Goal: Task Accomplishment & Management: Check status

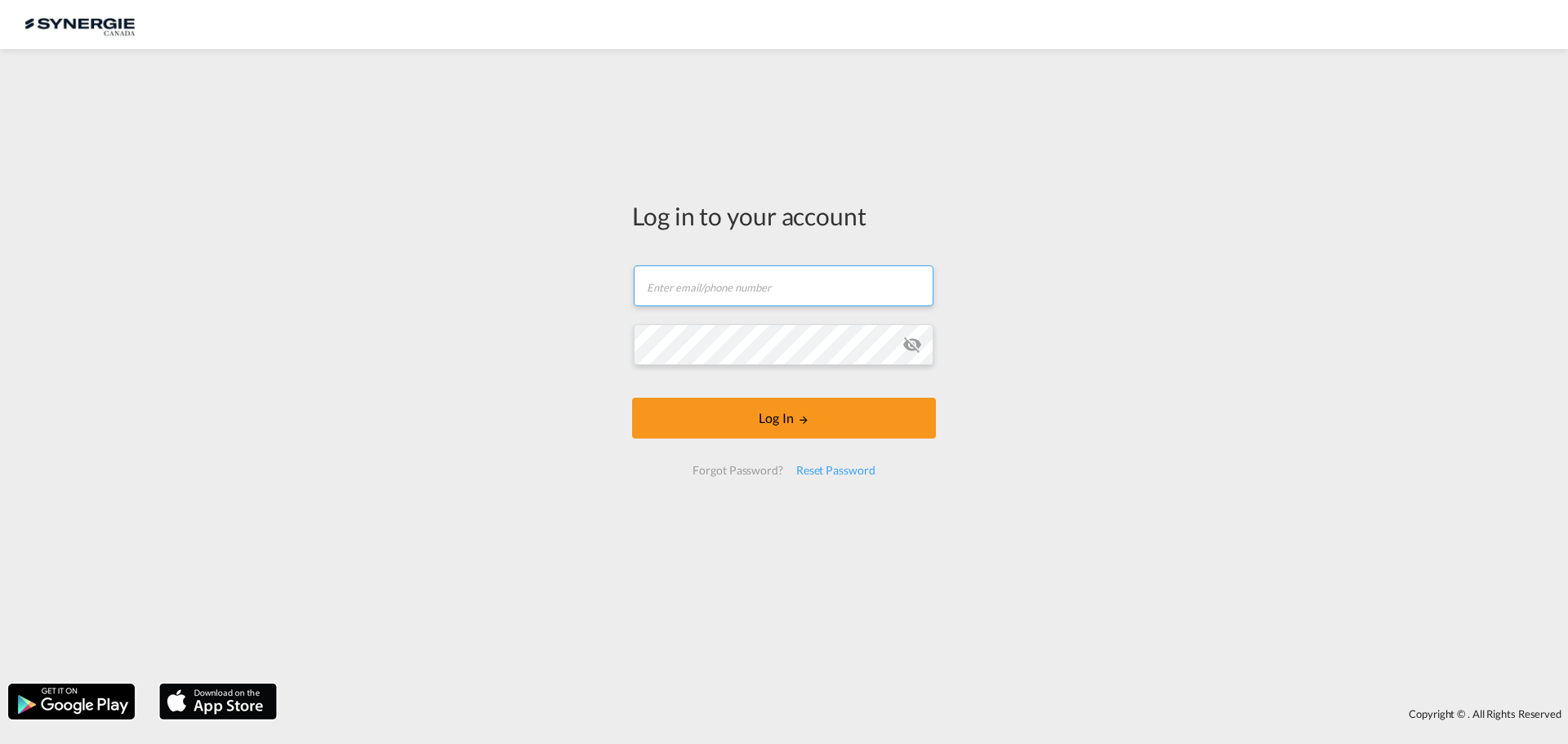
type input "[PERSON_NAME][EMAIL_ADDRESS][DOMAIN_NAME]"
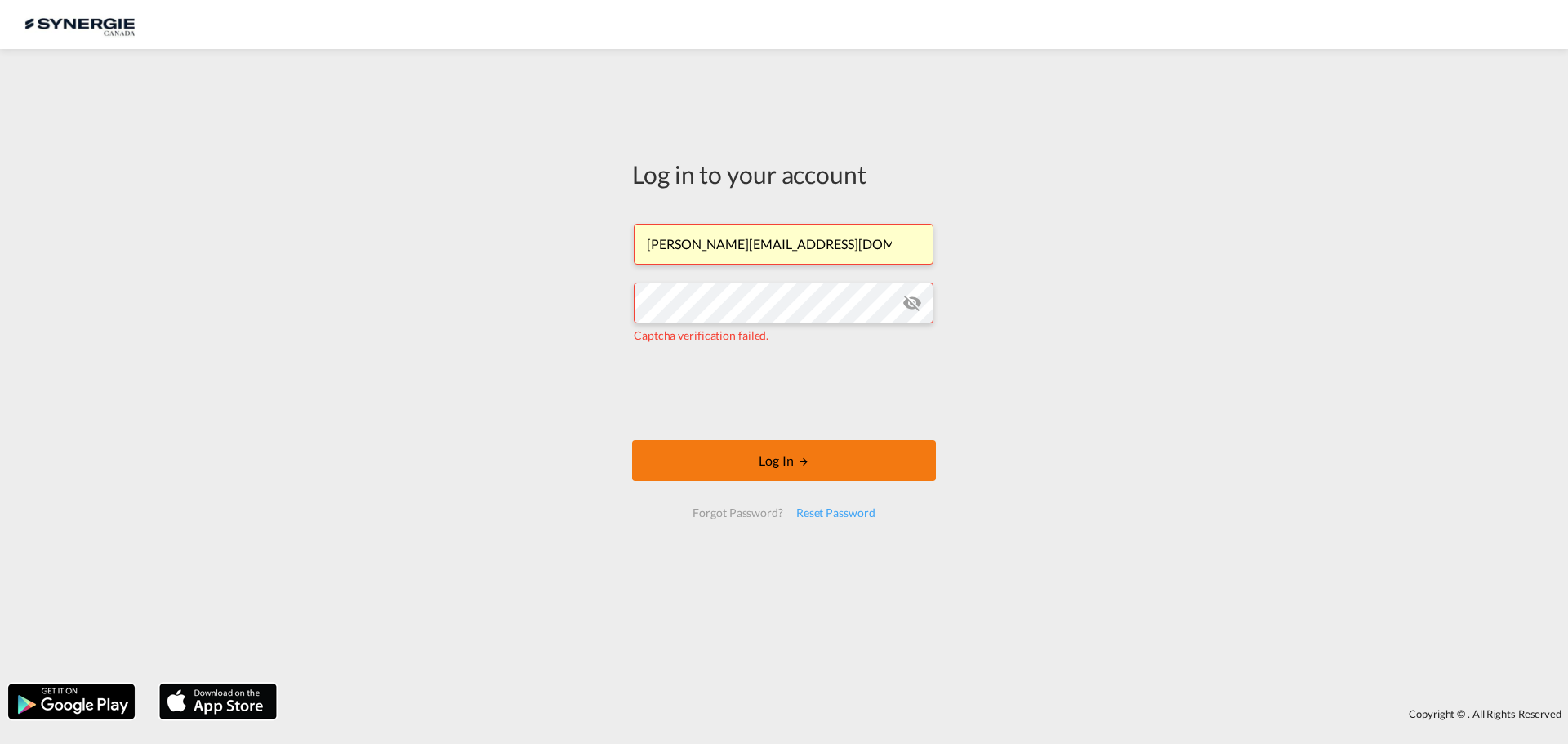
click at [750, 474] on button "Log In" at bounding box center [784, 460] width 304 height 41
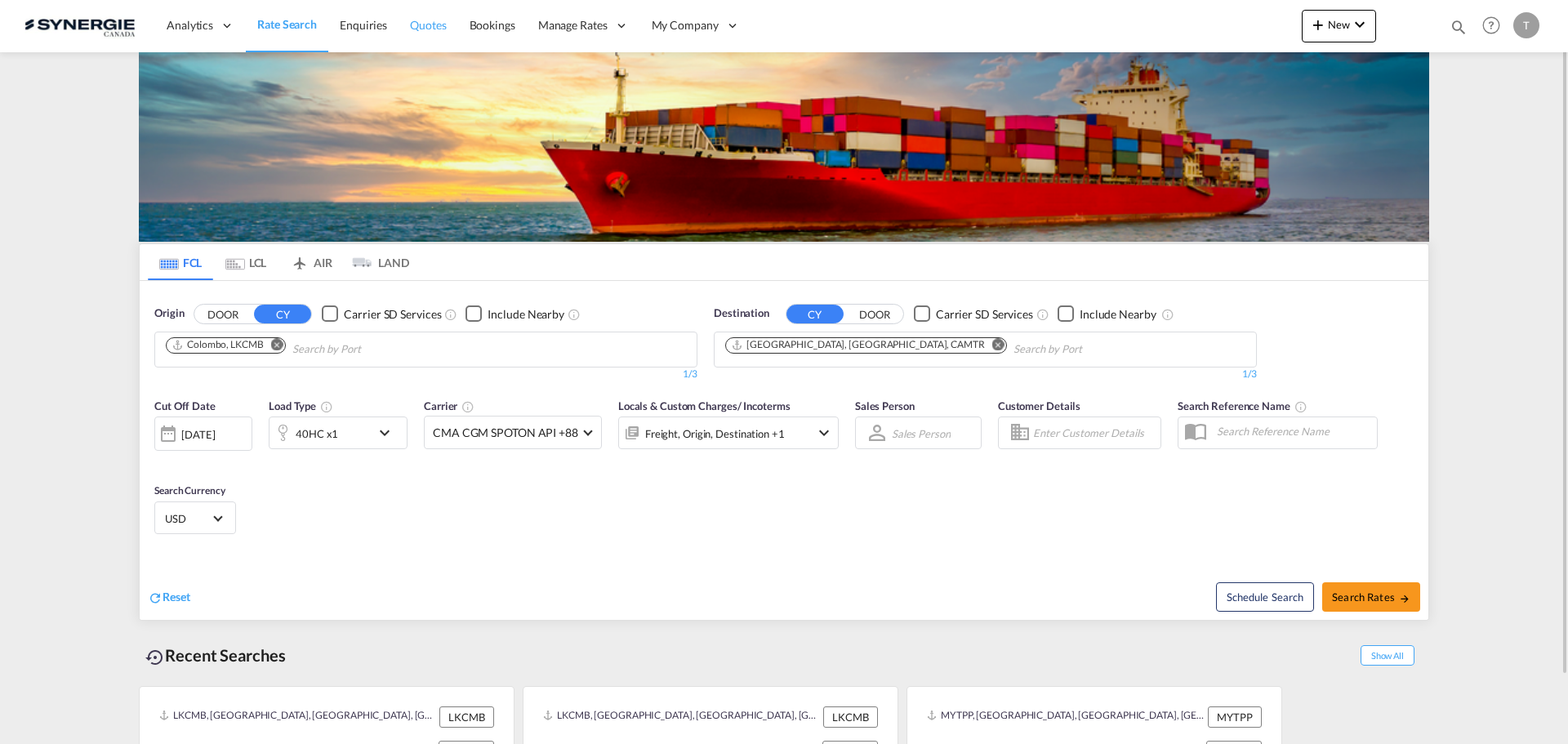
click at [417, 19] on span "Quotes" at bounding box center [427, 25] width 36 height 14
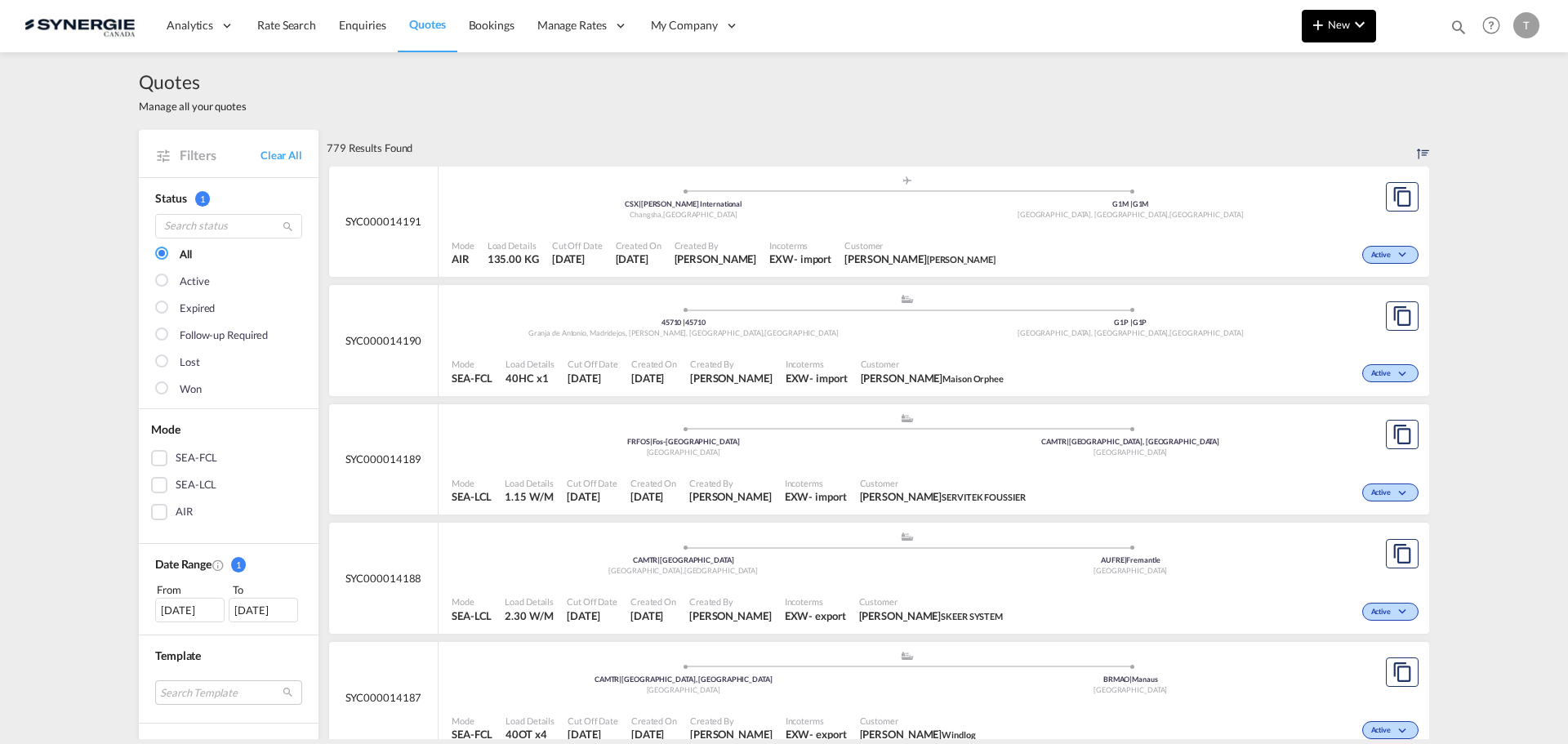
click at [1357, 25] on md-icon "icon-chevron-down" at bounding box center [1360, 24] width 19 height 19
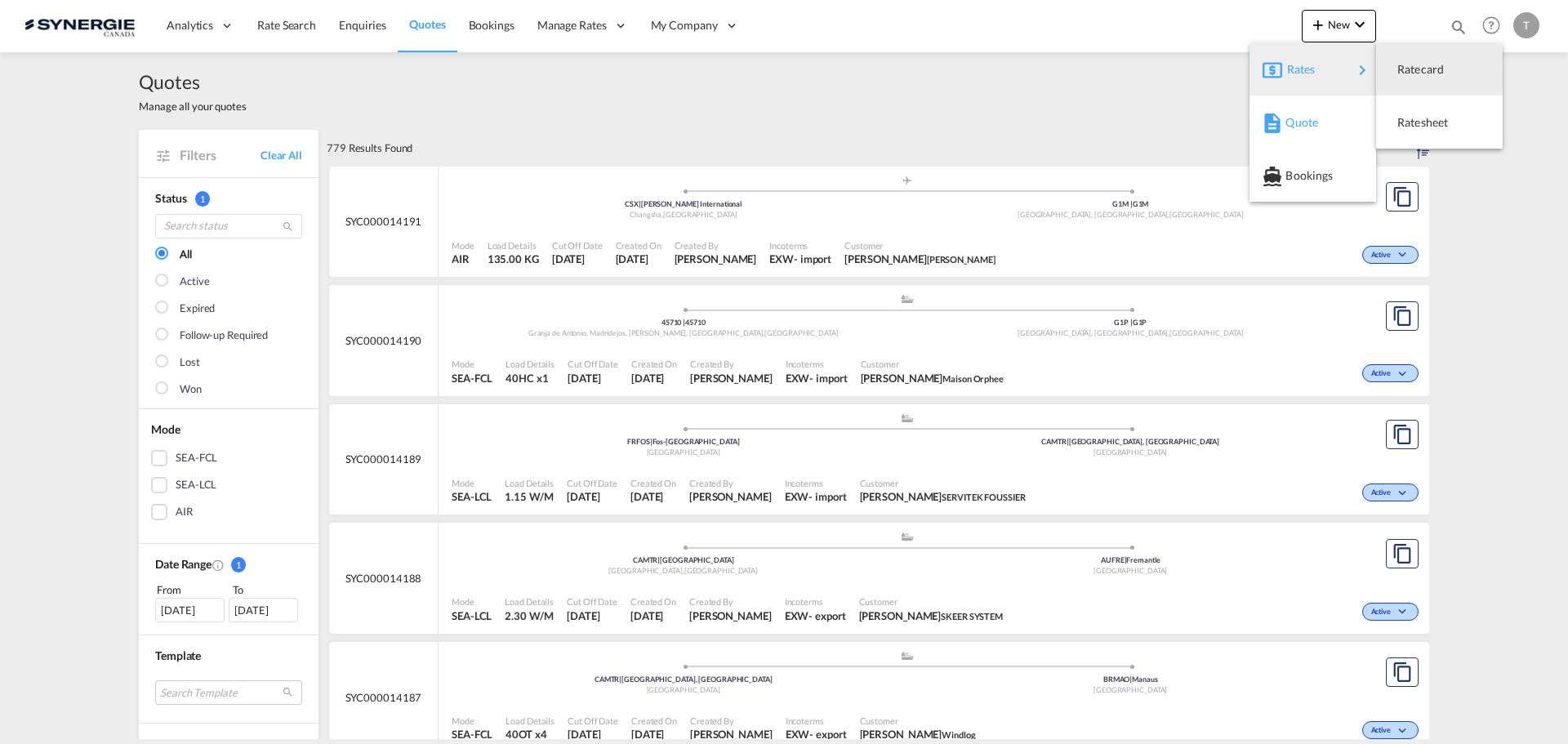
click at [1304, 115] on span "Quote" at bounding box center [1295, 123] width 18 height 33
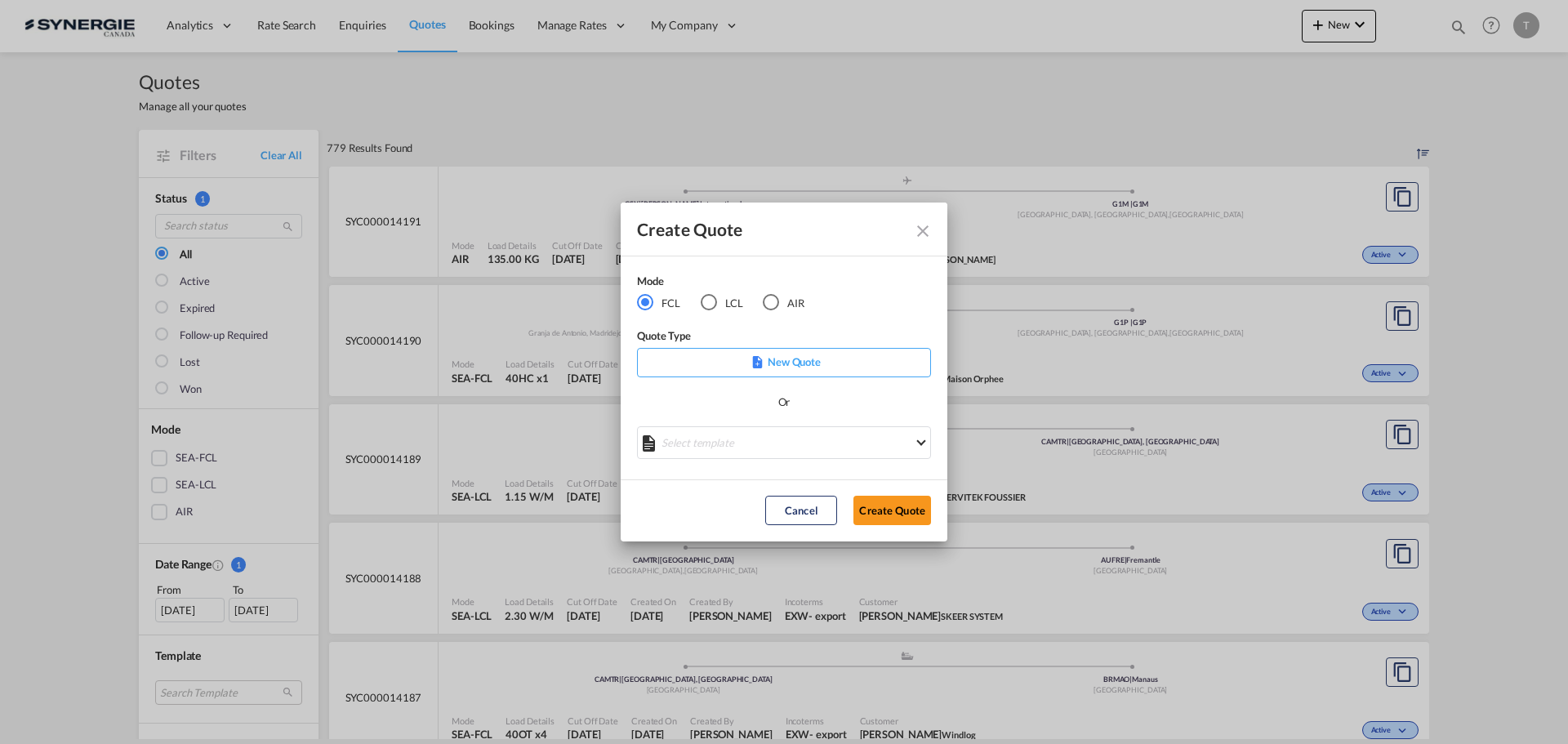
click at [1407, 80] on div "Create Quote Mode FCL LCL AIR Quote Type New Quote Or Select template *NEW* FCL…" at bounding box center [784, 372] width 1568 height 744
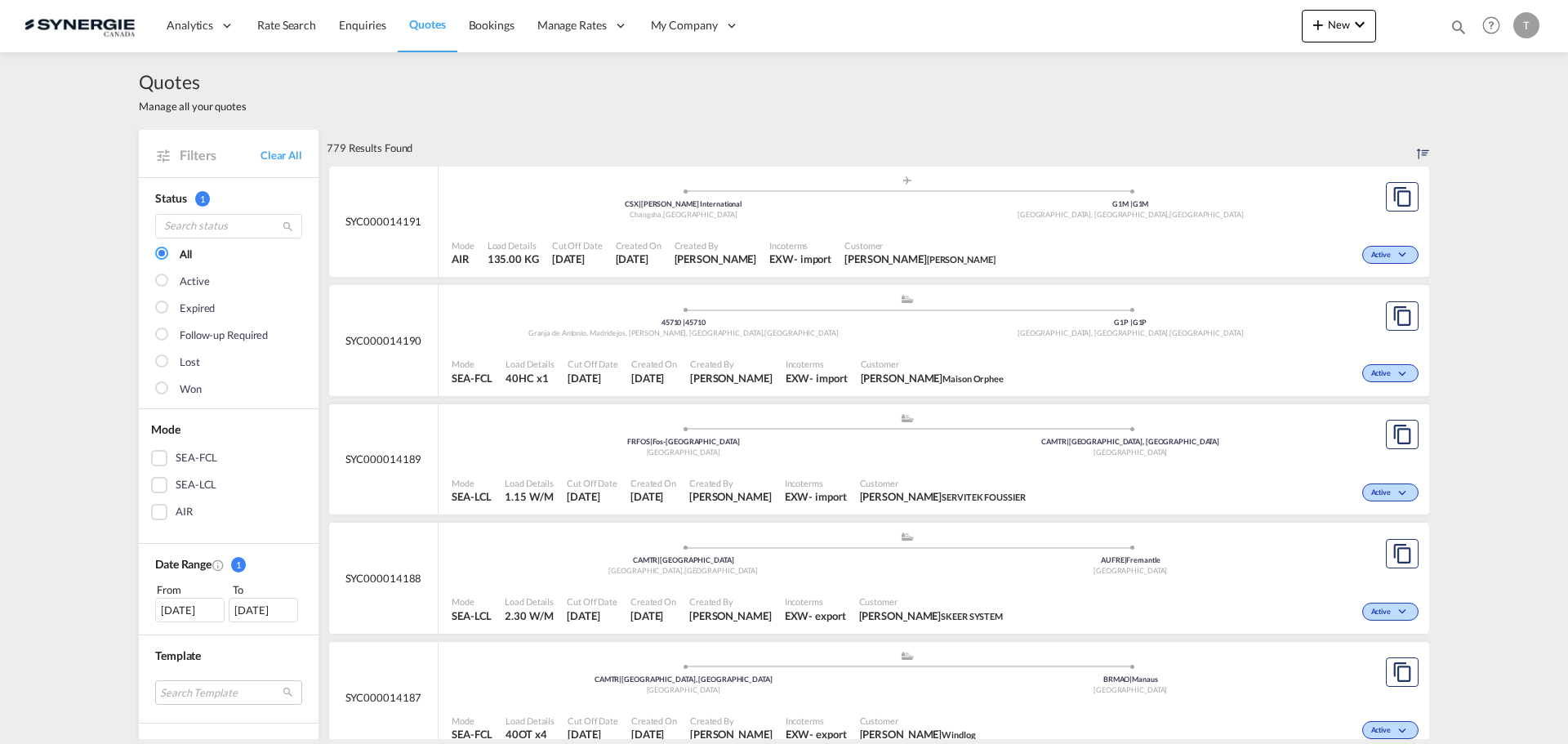
click at [1462, 24] on md-icon "icon-magnify" at bounding box center [1459, 27] width 18 height 18
click at [1200, 41] on select "Bookings Quotes Enquiries" at bounding box center [1198, 27] width 77 height 29
select select "Quotes"
click at [1160, 13] on select "Bookings Quotes Enquiries" at bounding box center [1198, 27] width 77 height 29
click at [1249, 25] on input at bounding box center [1335, 27] width 204 height 29
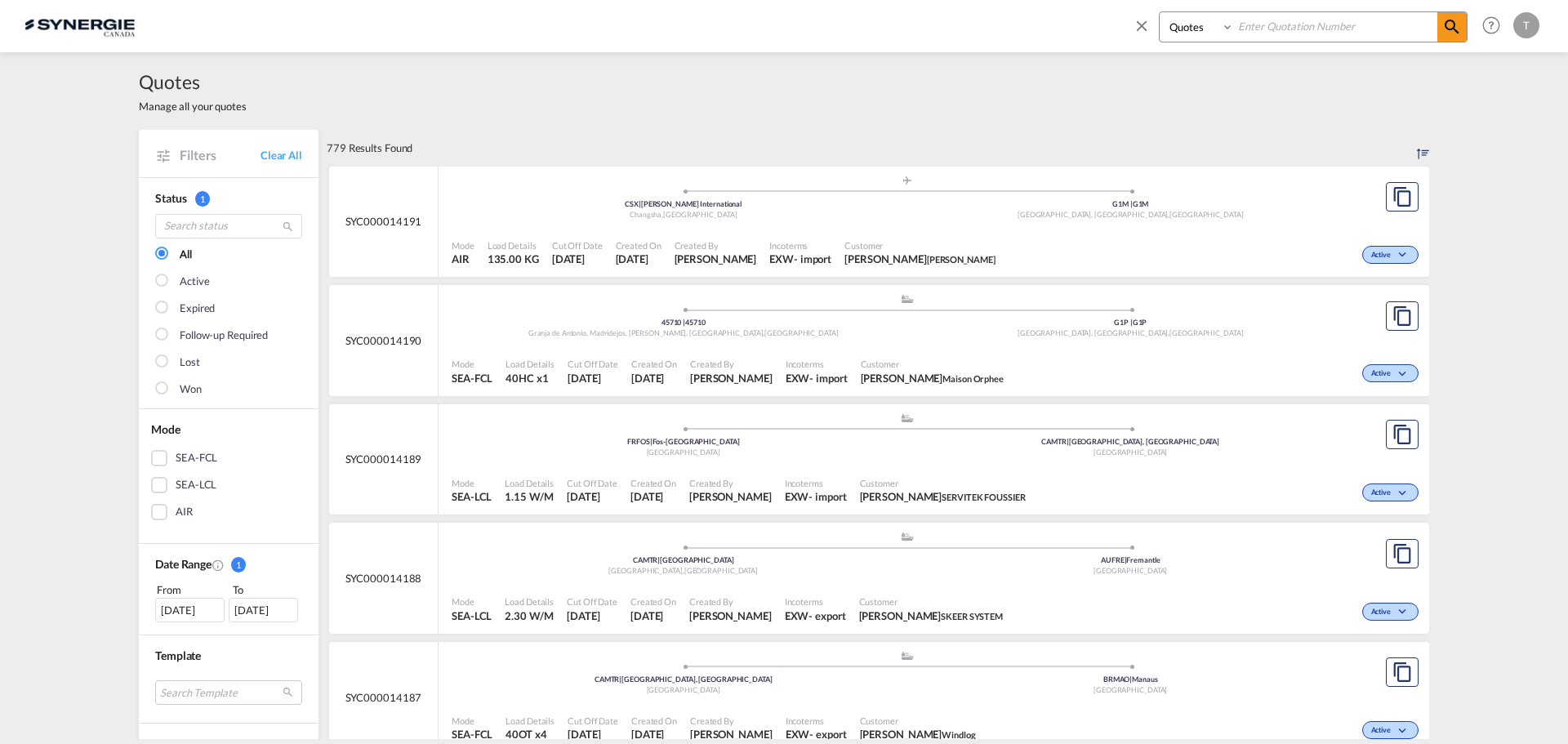
paste input "YC000011558"
click at [1239, 26] on input "YC000011558" at bounding box center [1335, 27] width 204 height 29
type input "sYC000011558"
click at [1451, 29] on md-icon "icon-magnify" at bounding box center [1452, 27] width 19 height 19
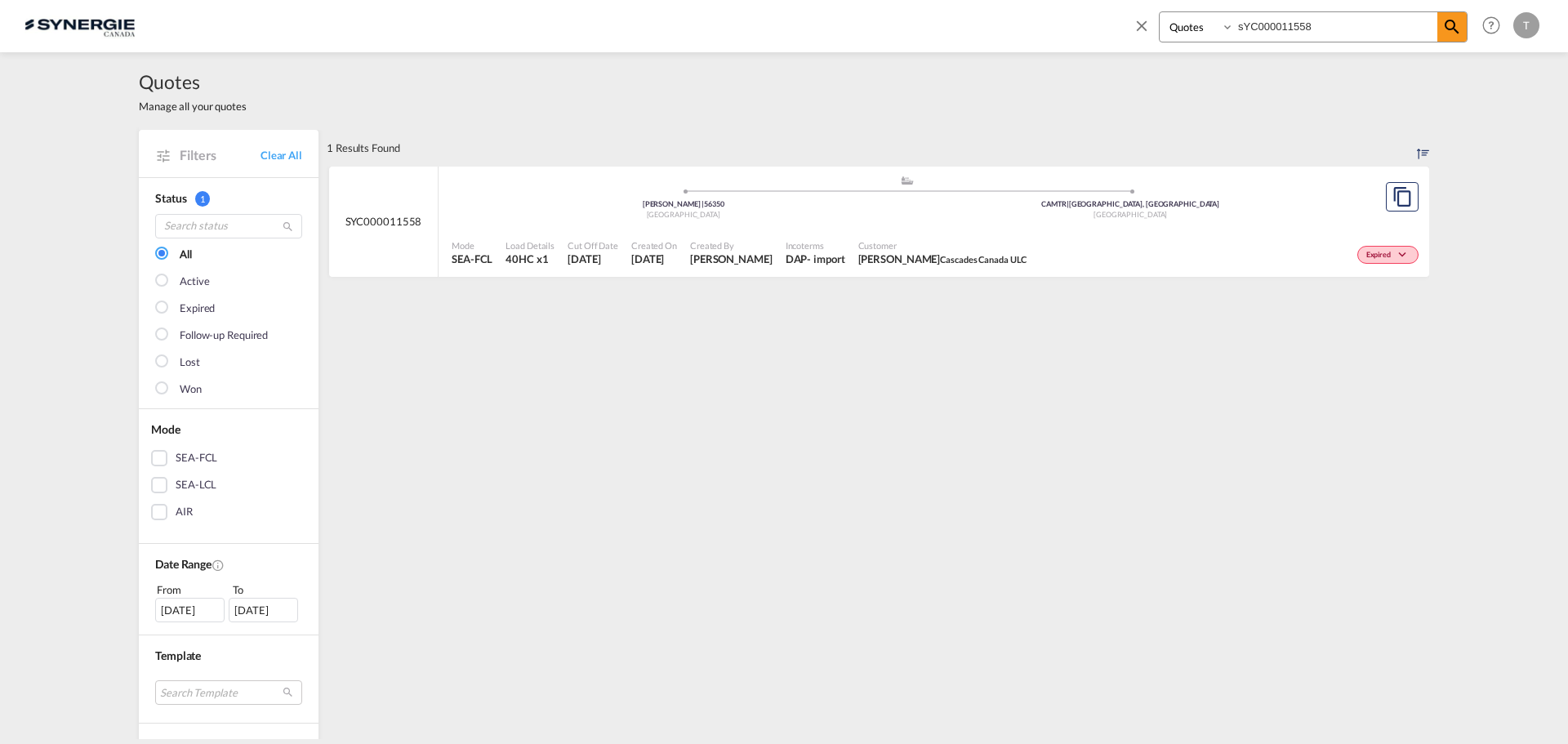
click at [821, 245] on span "Incoterms" at bounding box center [815, 245] width 60 height 13
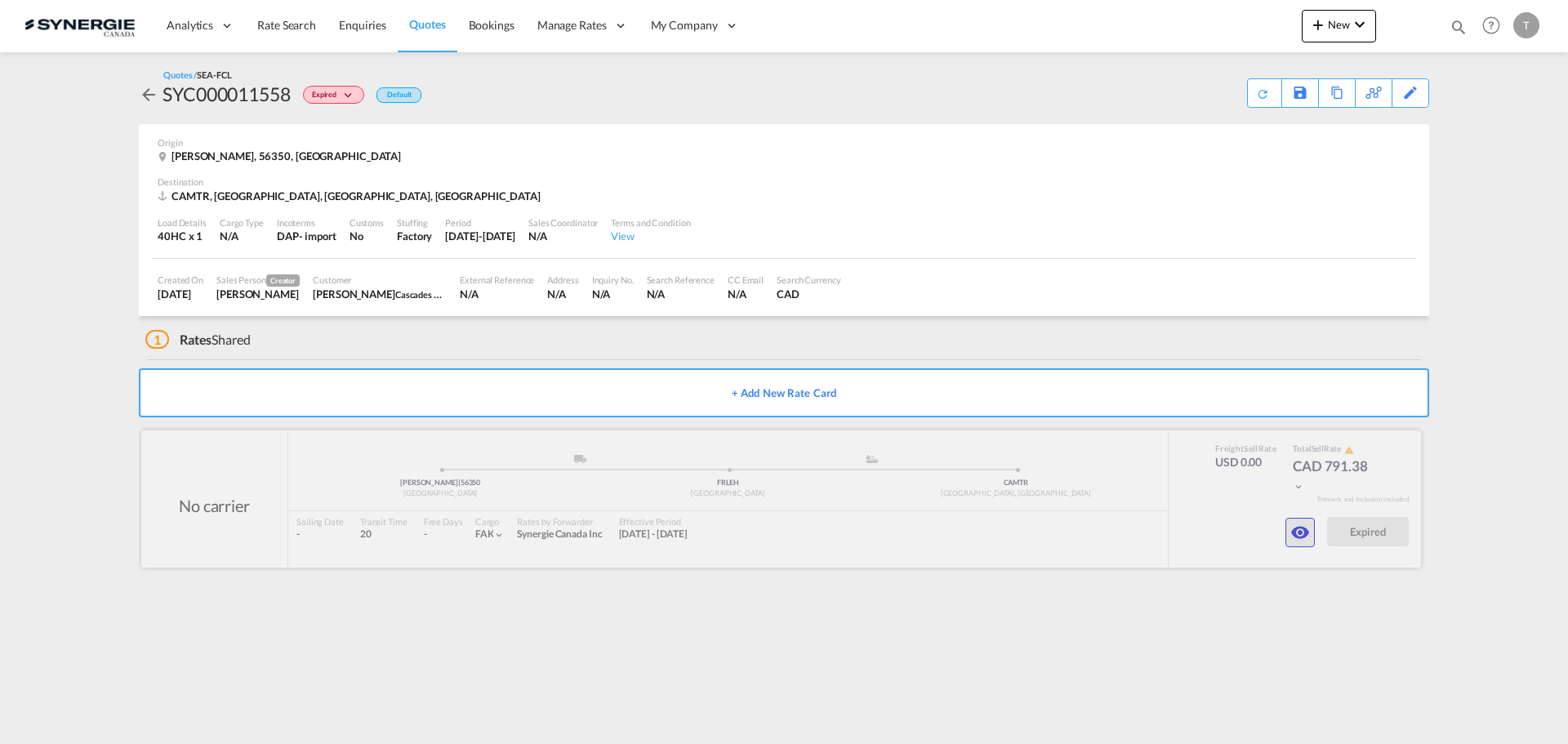
click at [1303, 540] on md-icon "icon-eye" at bounding box center [1301, 533] width 19 height 19
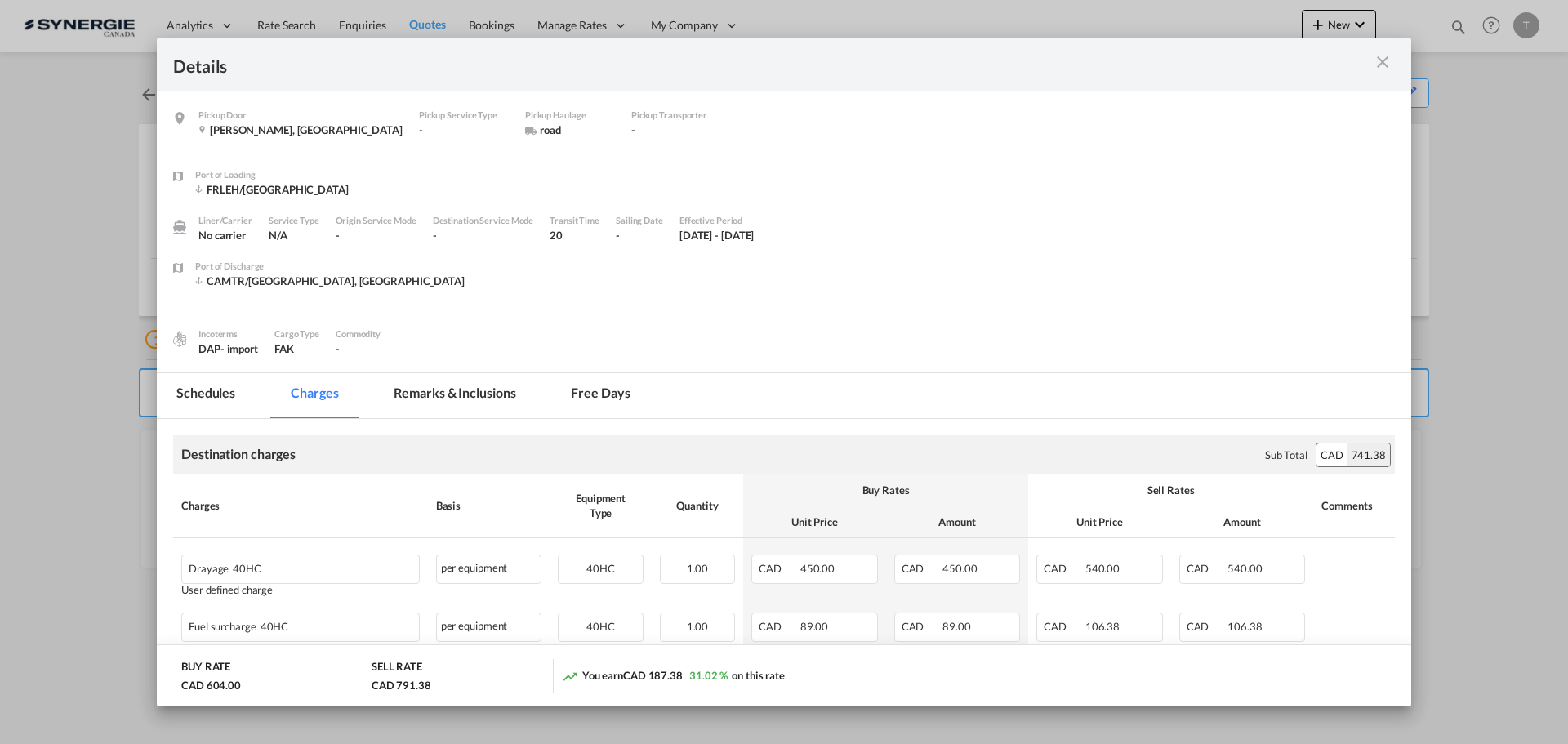
click at [468, 397] on md-tab-item "Remarks & Inclusions" at bounding box center [454, 396] width 161 height 45
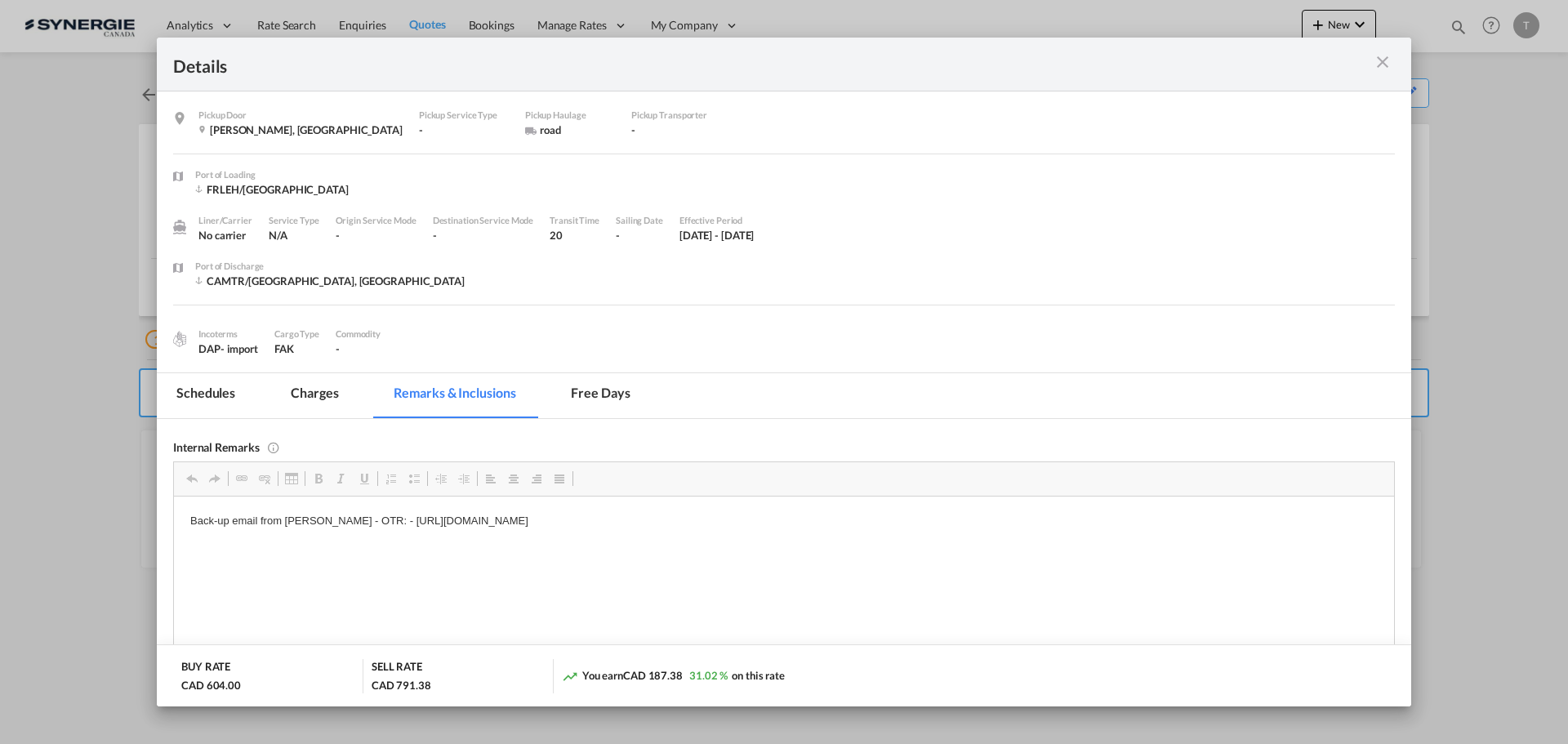
click at [1387, 67] on md-icon "icon-close m-3 fg-AAA8AD cursor" at bounding box center [1383, 62] width 19 height 19
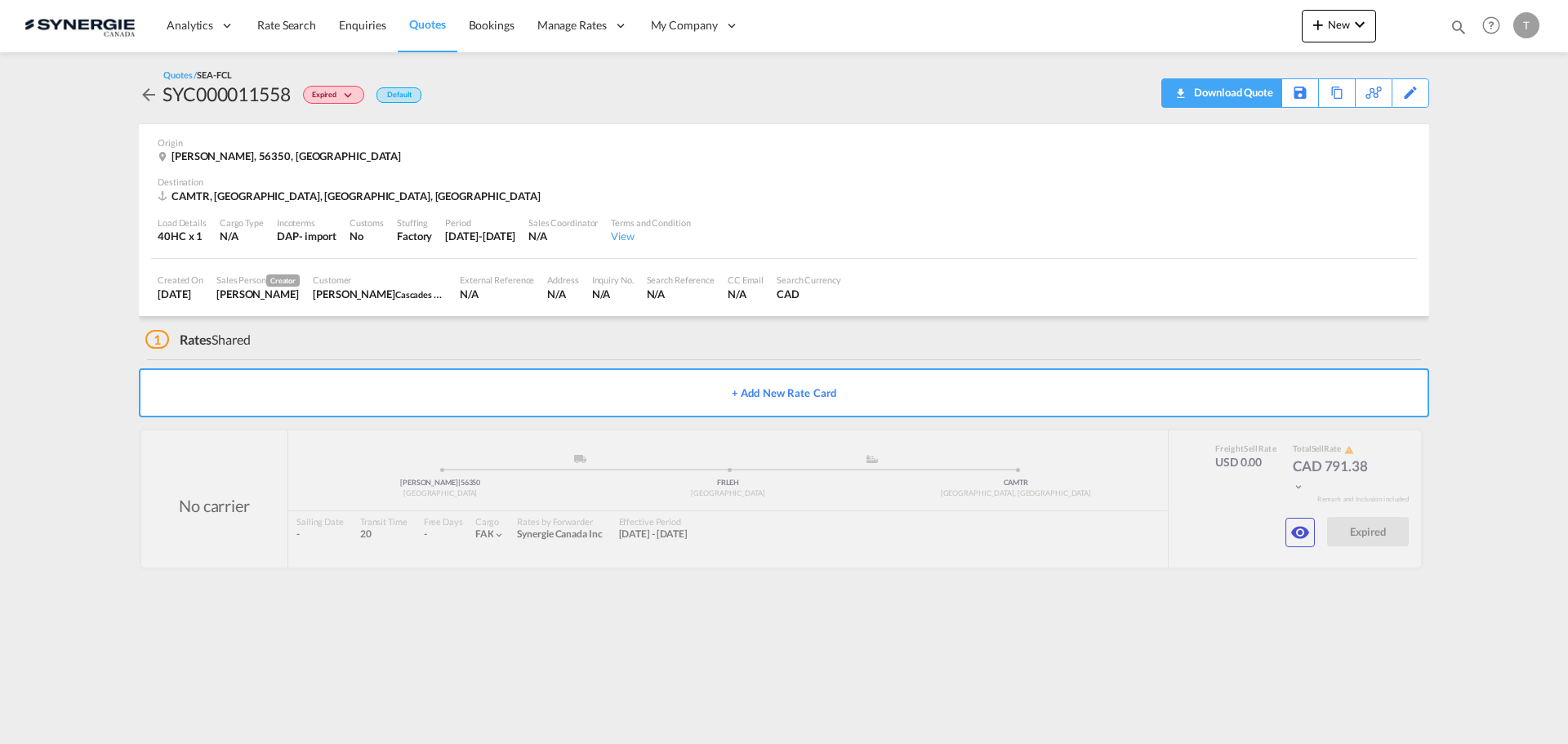
click at [1222, 95] on div "Download Quote" at bounding box center [1231, 92] width 83 height 26
click at [1302, 544] on button "button" at bounding box center [1301, 533] width 29 height 29
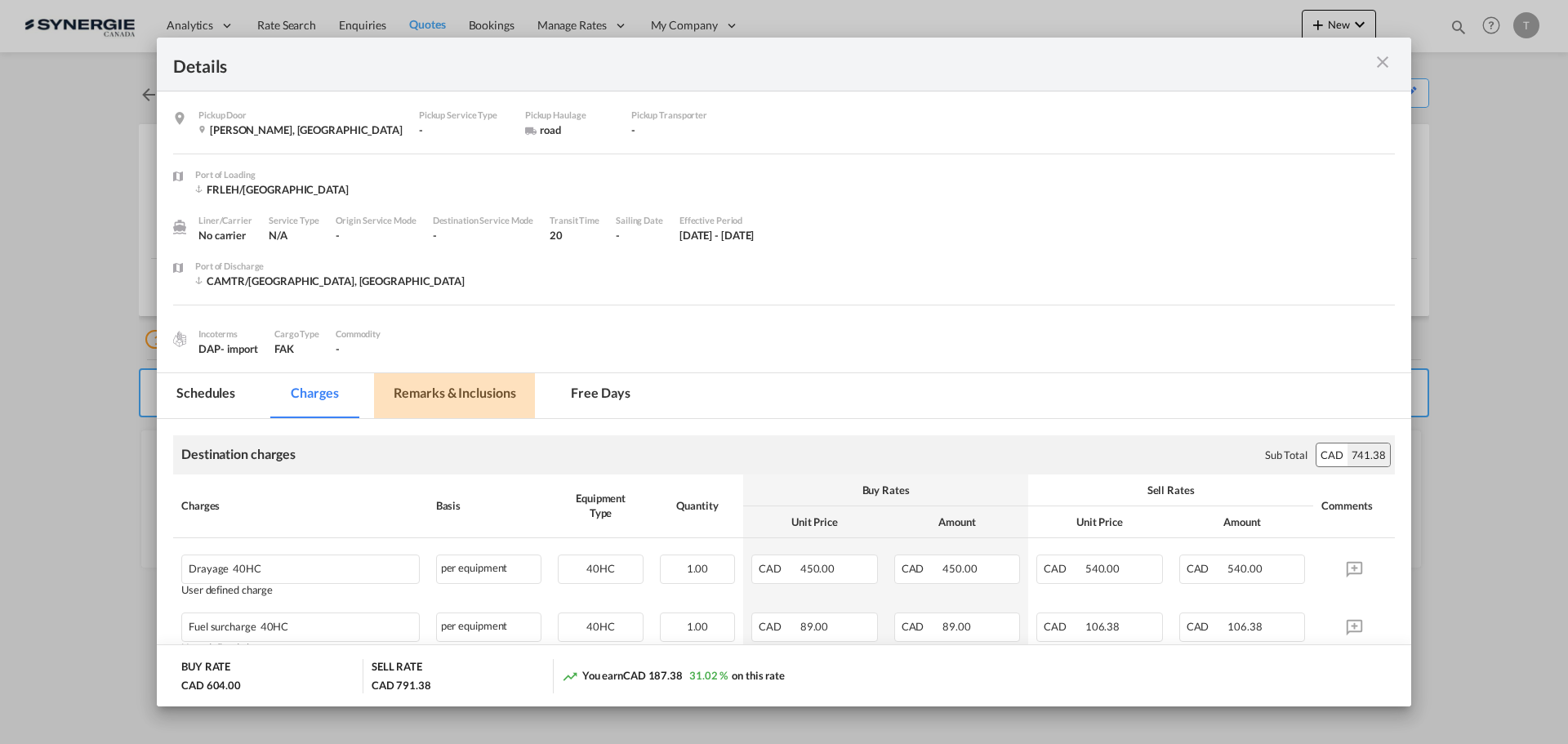
click at [471, 394] on md-tab-item "Remarks & Inclusions" at bounding box center [454, 396] width 161 height 45
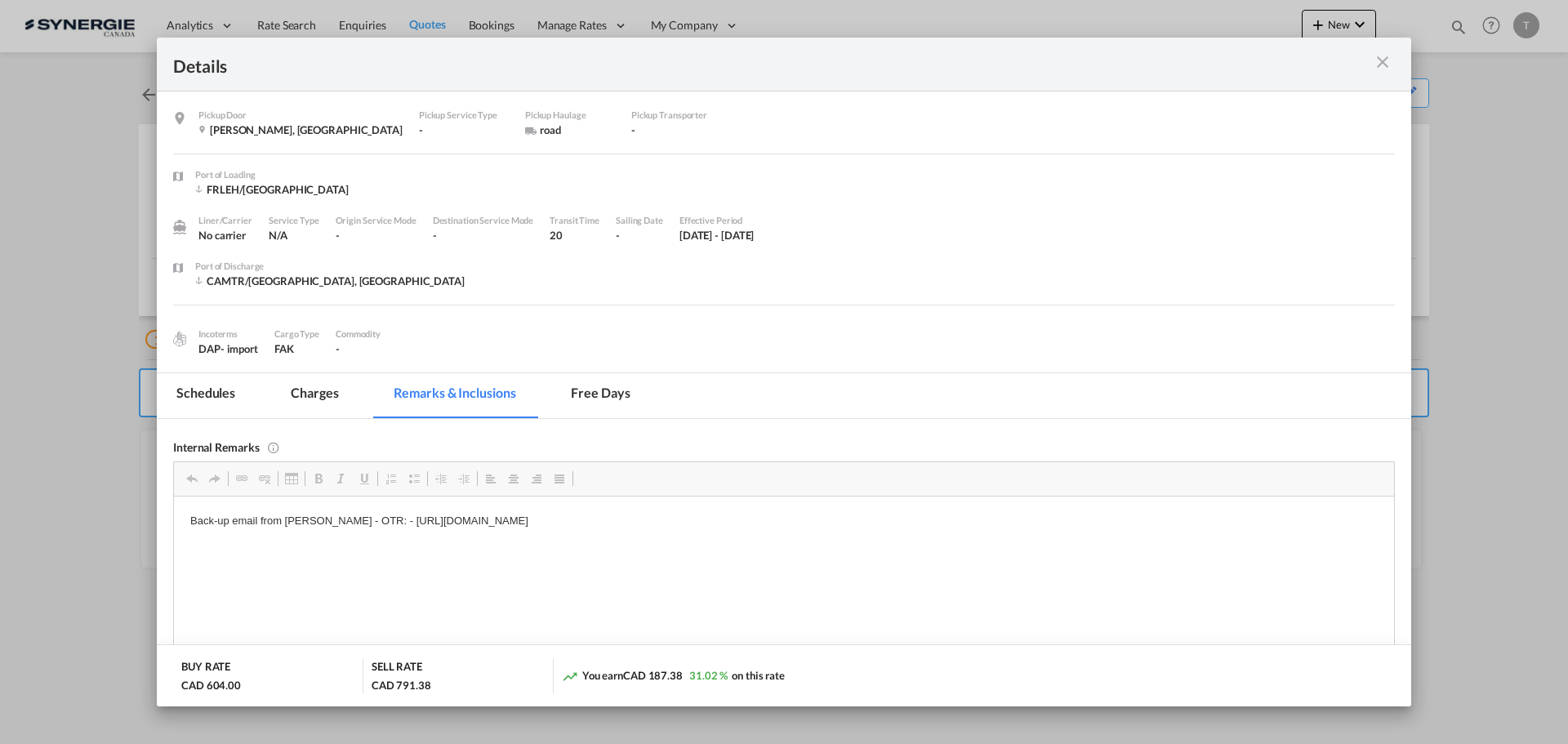
drag, startPoint x: 821, startPoint y: 516, endPoint x: 341, endPoint y: 518, distance: 480.0
drag, startPoint x: 189, startPoint y: 519, endPoint x: 818, endPoint y: 509, distance: 629.1
click at [818, 509] on html "Back-up email from Annie - OTR: - https://app.frontapp.com/open/cnv_phekaq7?key…" at bounding box center [784, 535] width 1221 height 77
copy p "Back-up email from Annie - OTR: - https://app.frontapp.com/open/cnv_phekaq7?key…"
